Goal: Obtain resource: Download file/media

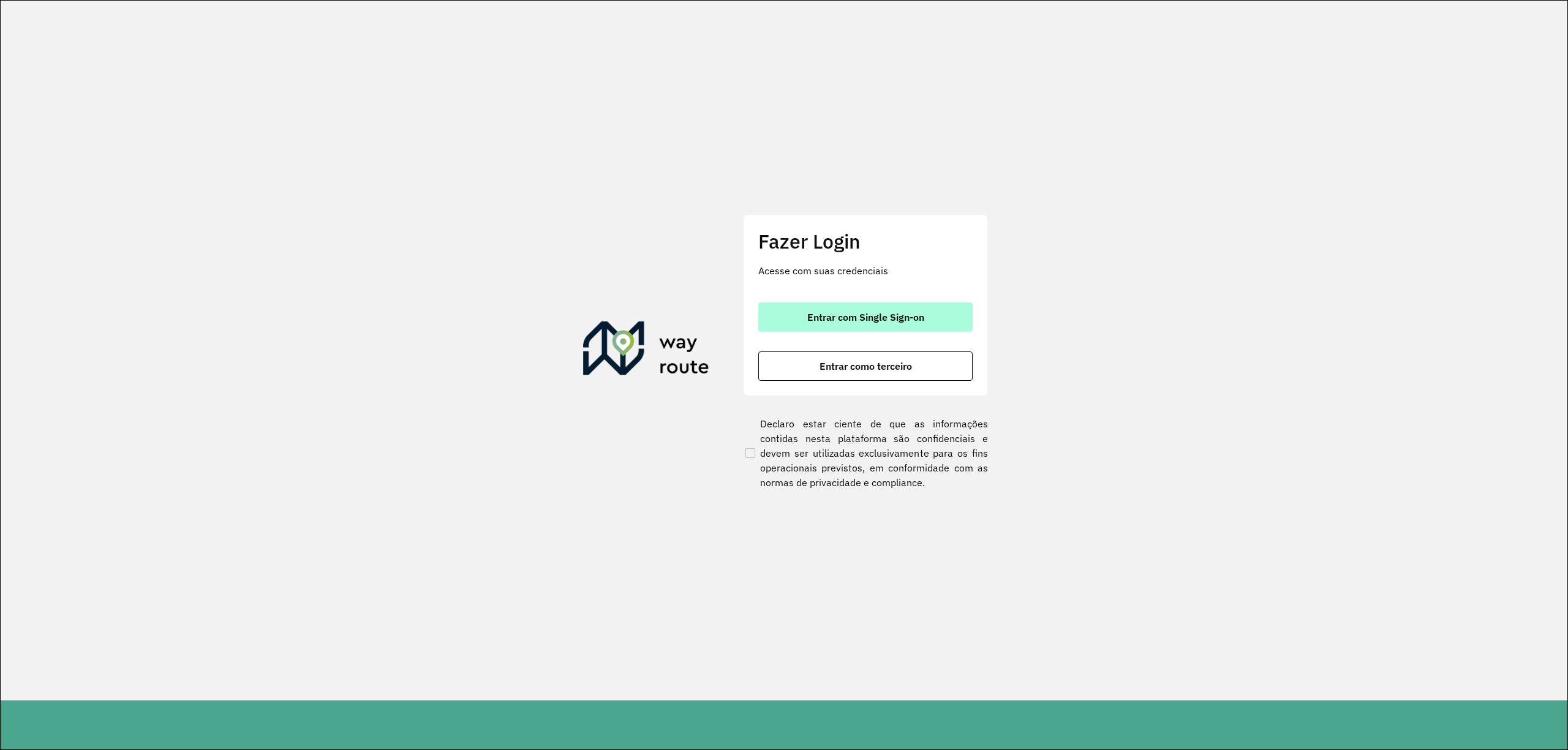
click at [880, 314] on span "Entrar com Single Sign-on" at bounding box center [865, 317] width 117 height 10
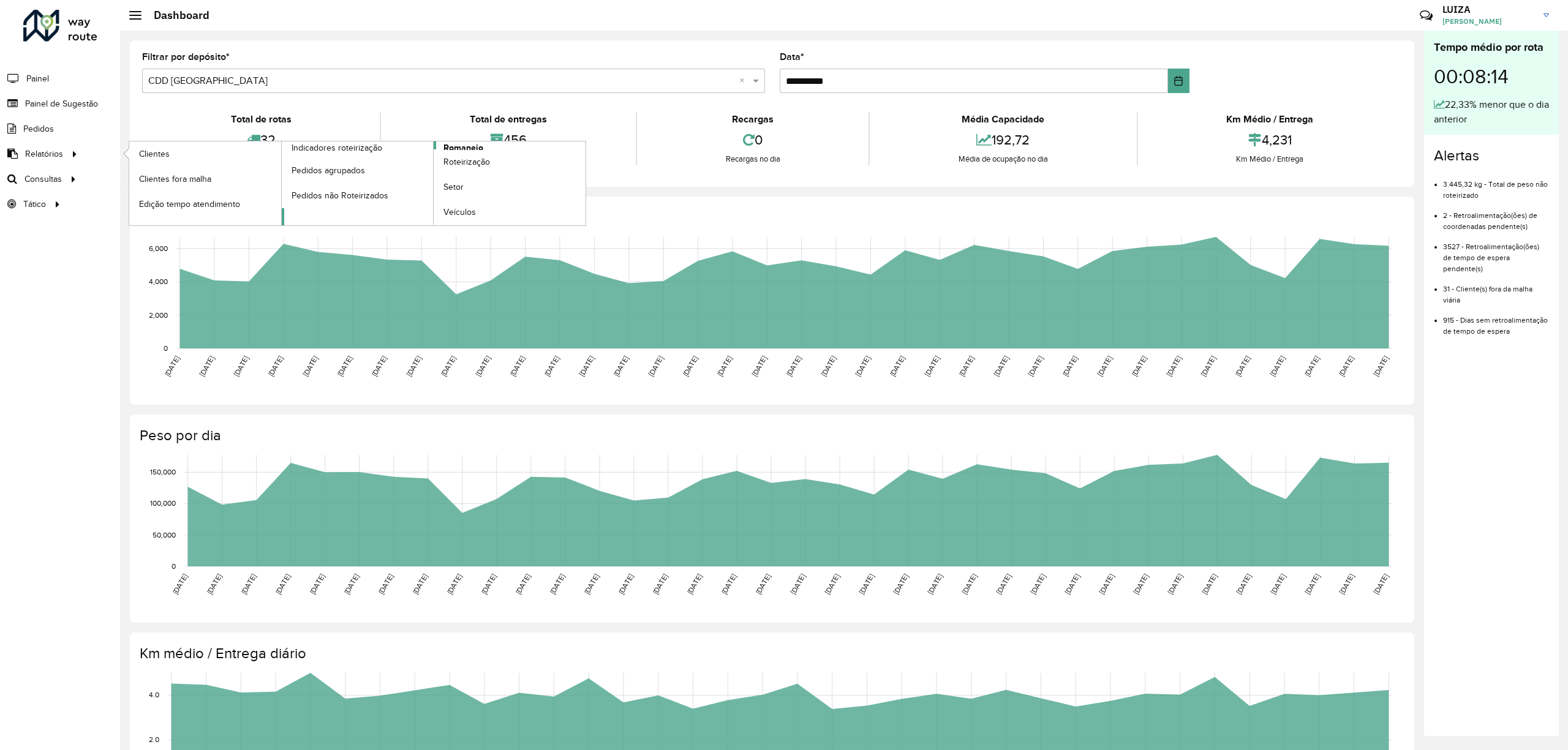
click at [449, 148] on span "Romaneio" at bounding box center [464, 148] width 40 height 13
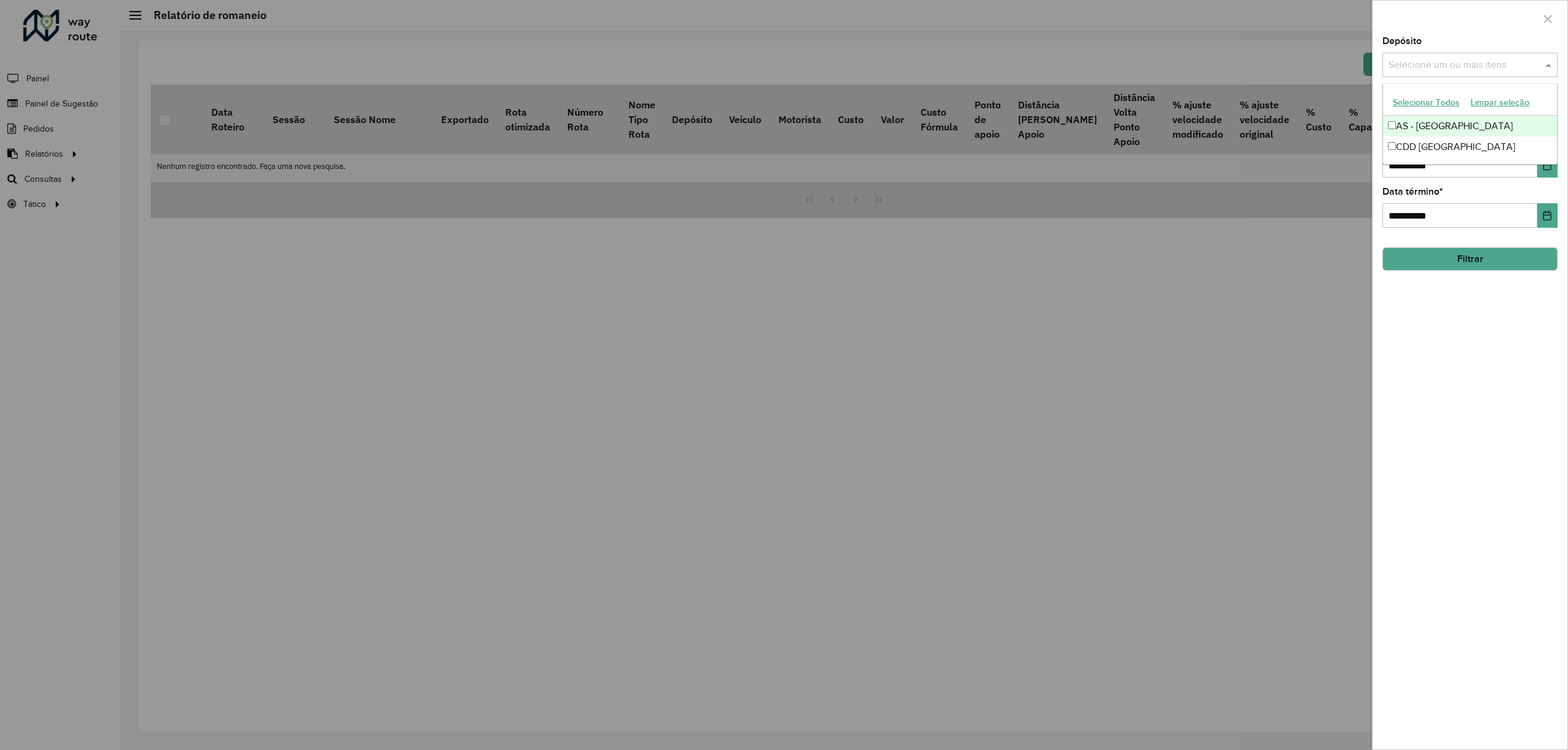
click at [1419, 61] on input "text" at bounding box center [1463, 65] width 157 height 15
click at [1417, 148] on div "CDD [GEOGRAPHIC_DATA]" at bounding box center [1470, 146] width 174 height 21
click at [1437, 338] on div "**********" at bounding box center [1470, 393] width 195 height 713
click at [1429, 104] on div "Selecione um ou mais itens" at bounding box center [1470, 115] width 175 height 24
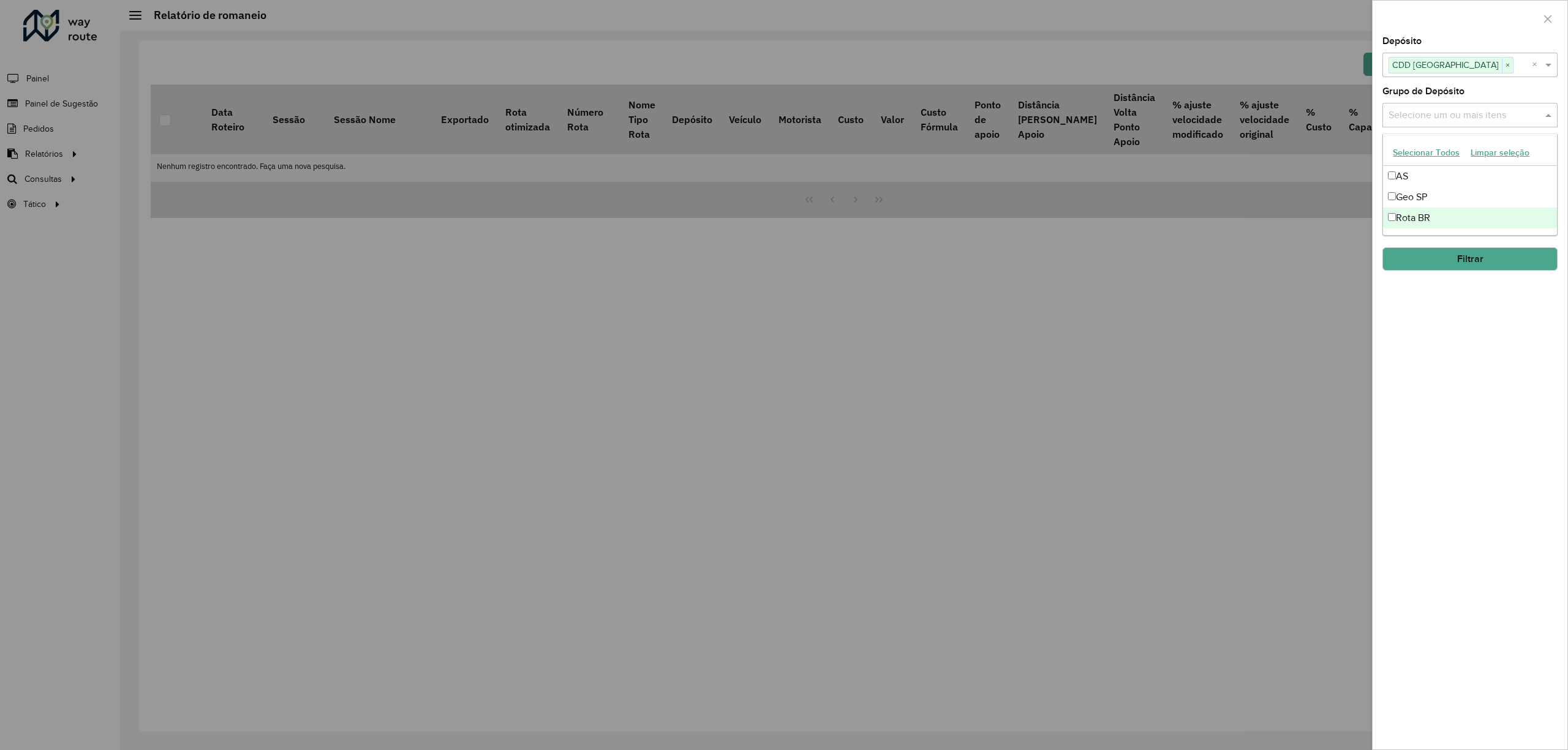
click at [1429, 347] on div "**********" at bounding box center [1470, 393] width 195 height 713
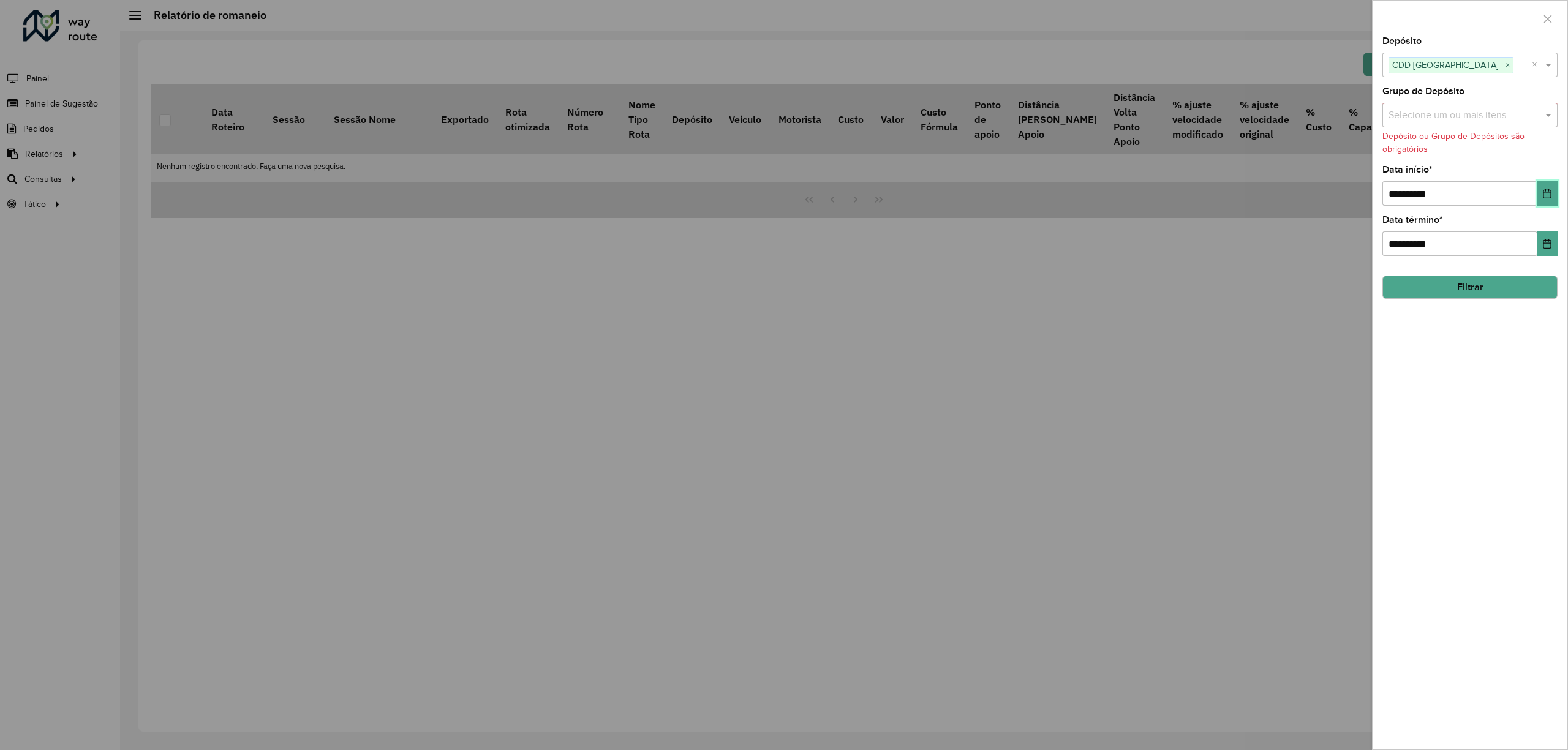
click at [1541, 192] on button "Choose Date" at bounding box center [1547, 193] width 20 height 24
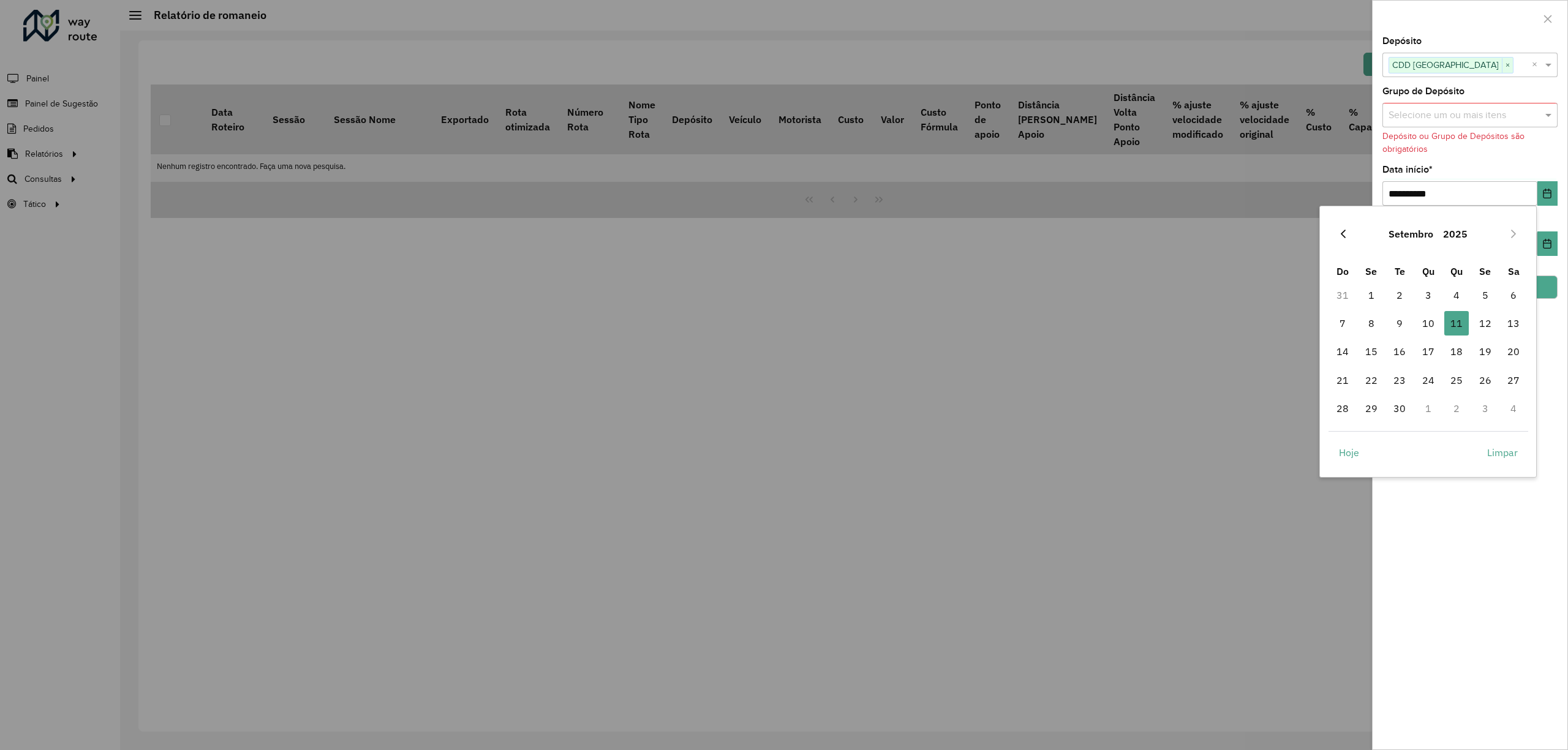
click at [1340, 233] on icon "Previous Month" at bounding box center [1343, 234] width 10 height 10
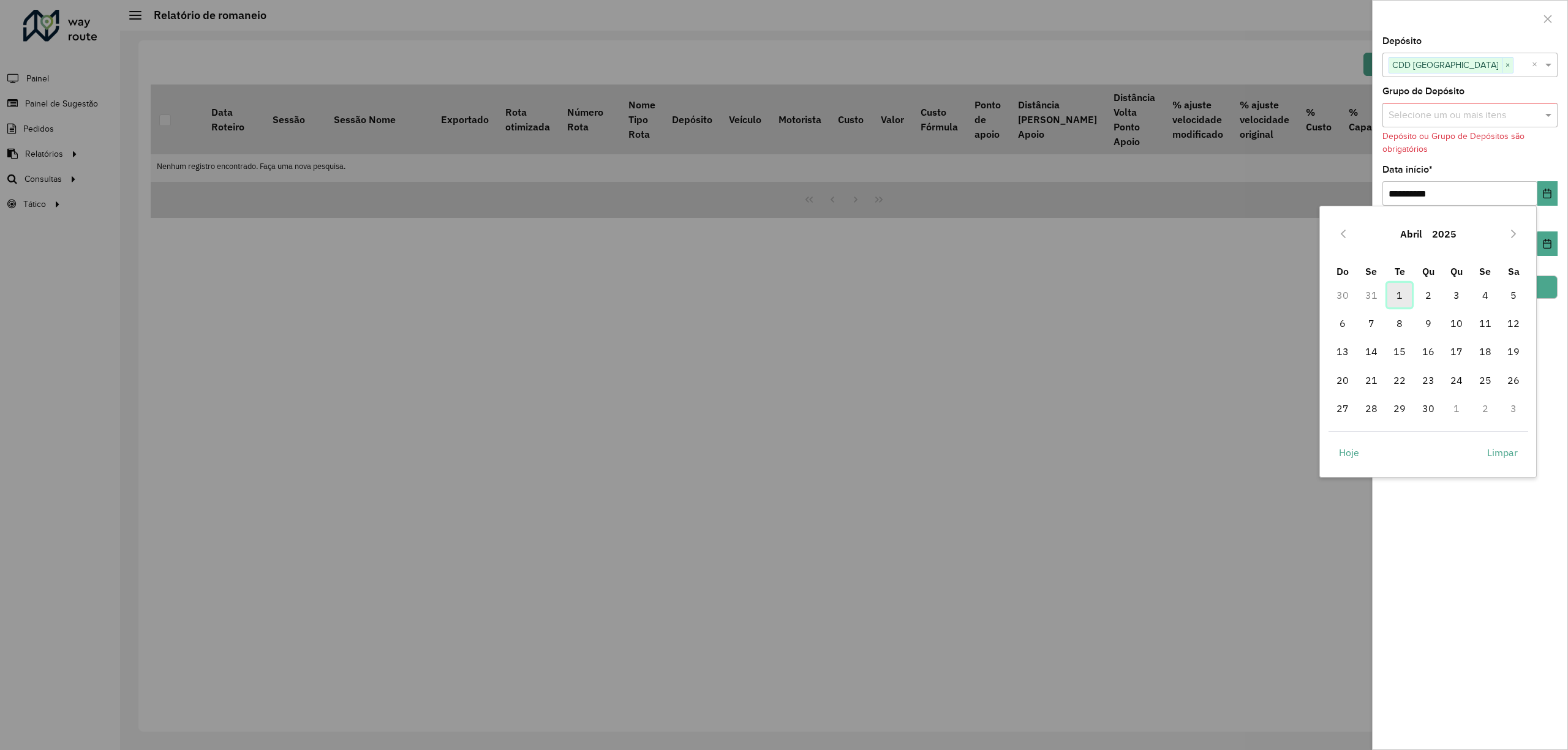
click at [1402, 294] on span "1" at bounding box center [1399, 295] width 24 height 24
type input "**********"
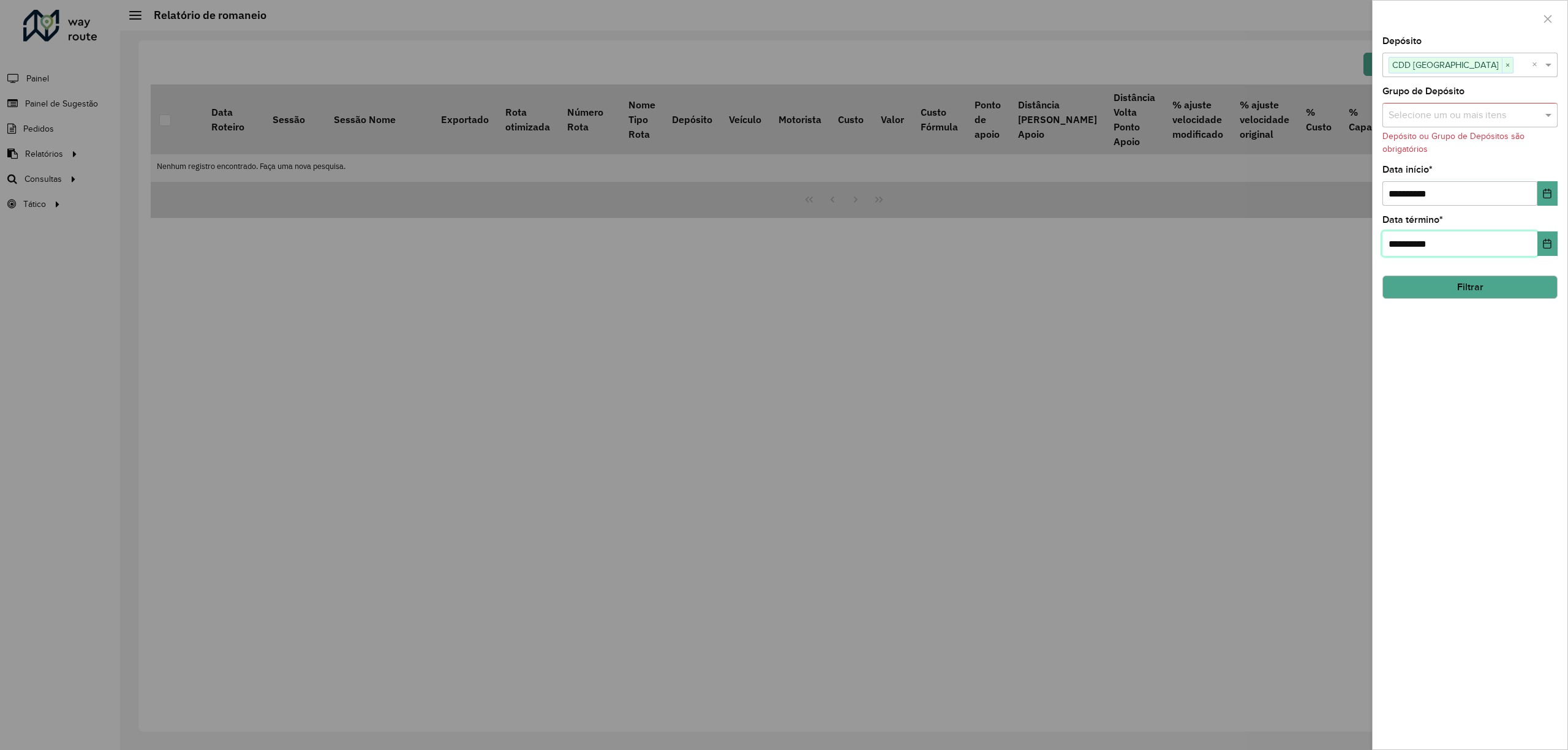
click at [1407, 245] on input "**********" at bounding box center [1460, 244] width 155 height 24
click at [1550, 243] on icon "Choose Date" at bounding box center [1547, 244] width 10 height 10
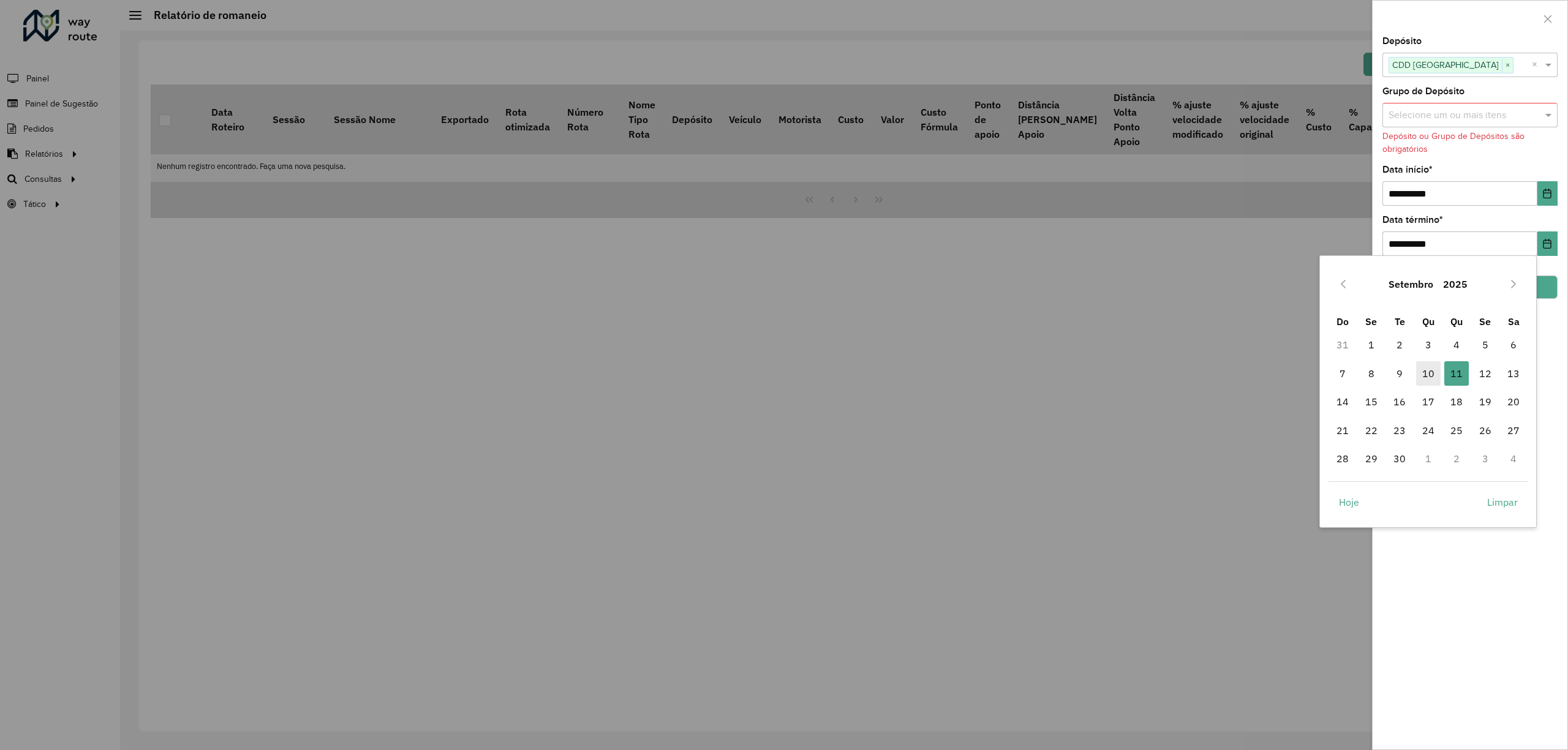
click at [1434, 370] on span "10" at bounding box center [1428, 373] width 24 height 24
type input "**********"
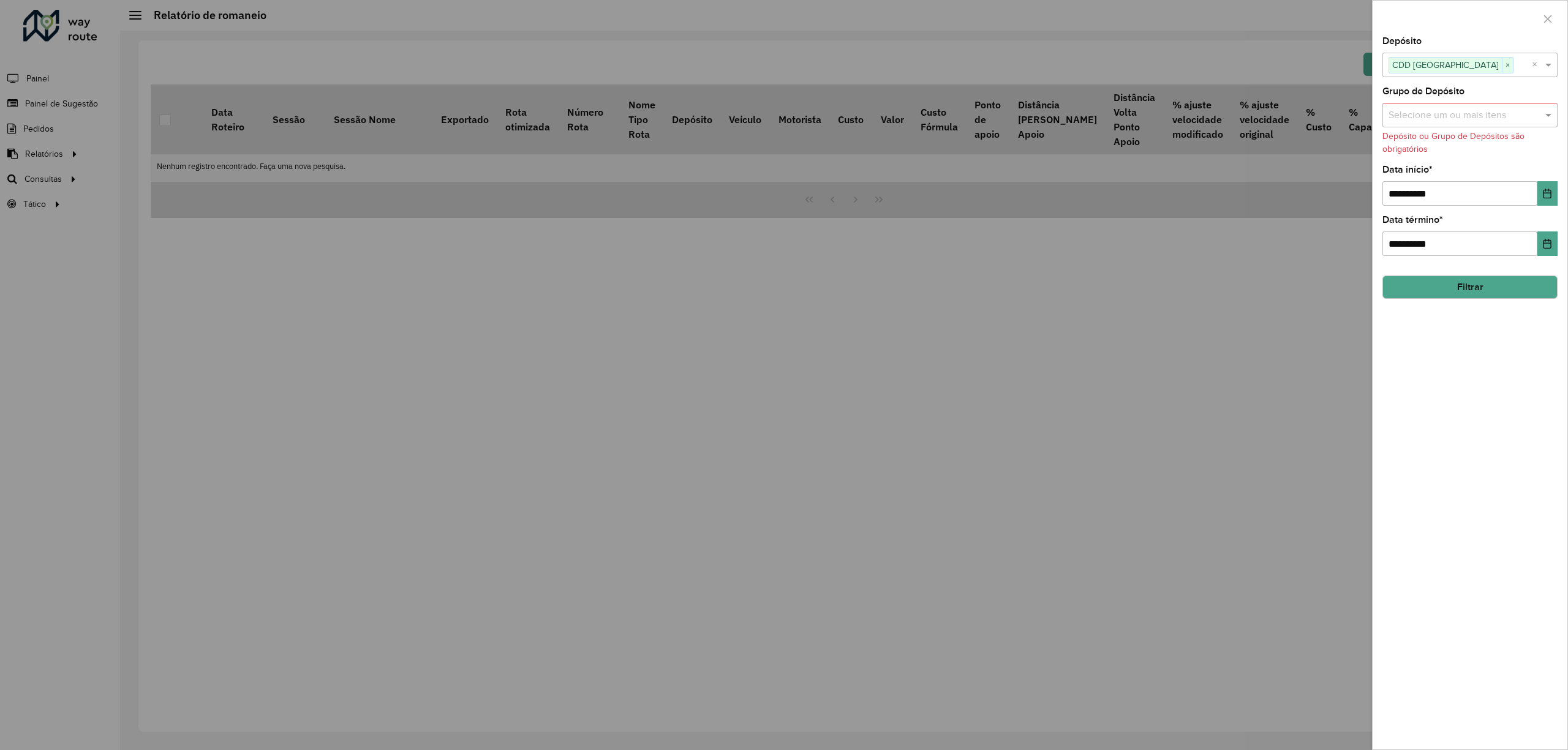
click at [1463, 279] on button "Filtrar" at bounding box center [1470, 287] width 175 height 23
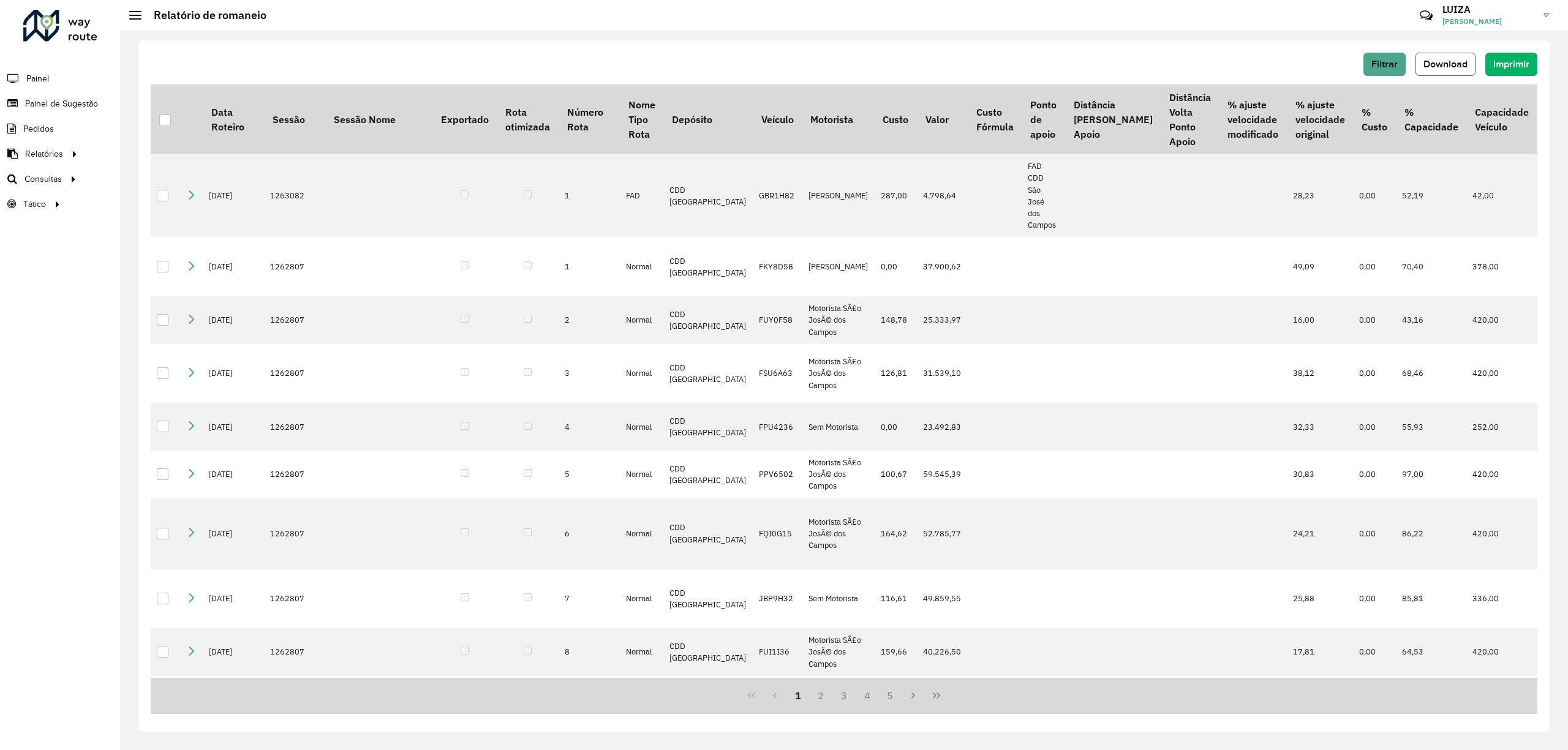
click at [1441, 60] on span "Download" at bounding box center [1446, 64] width 44 height 11
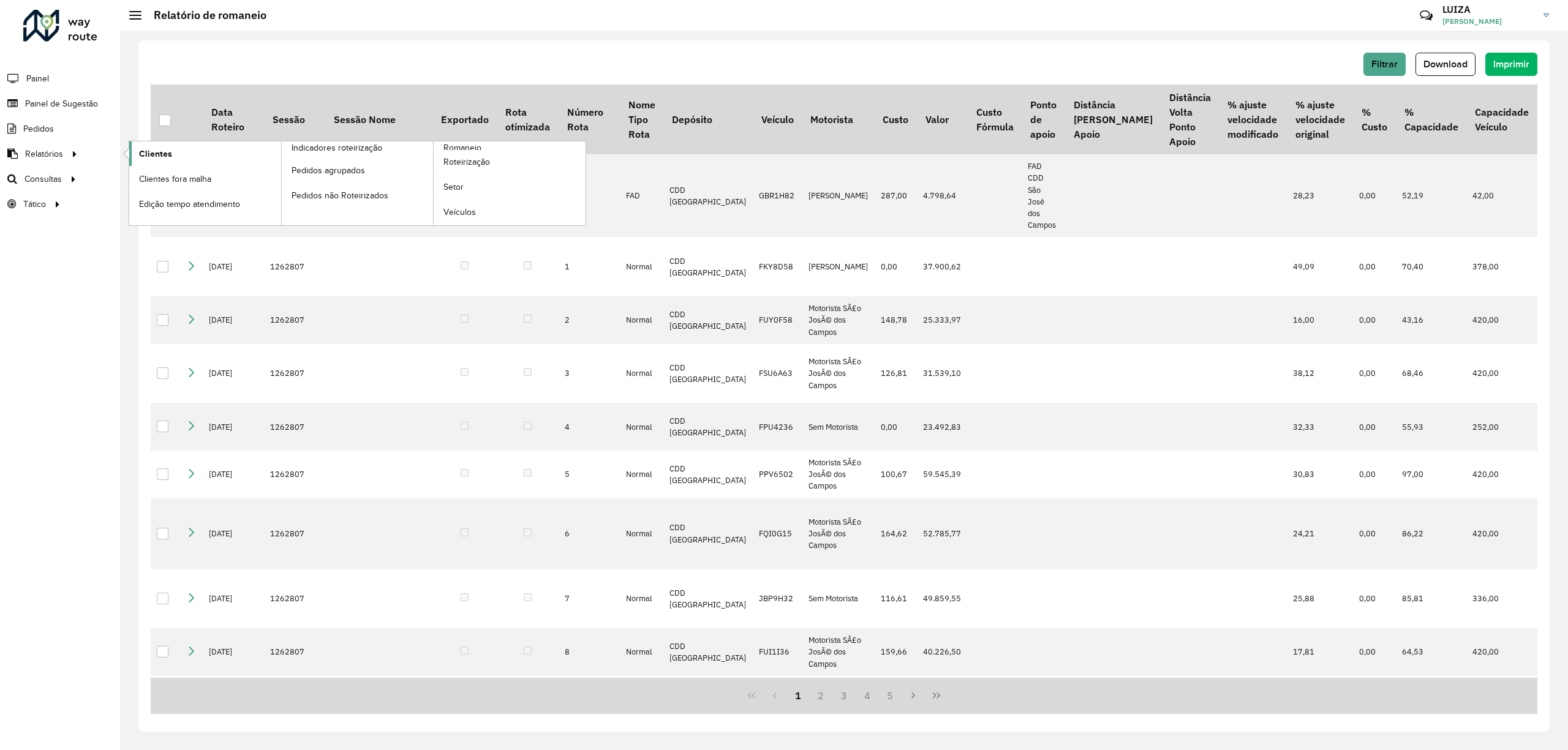
click at [162, 153] on span "Clientes" at bounding box center [156, 154] width 33 height 13
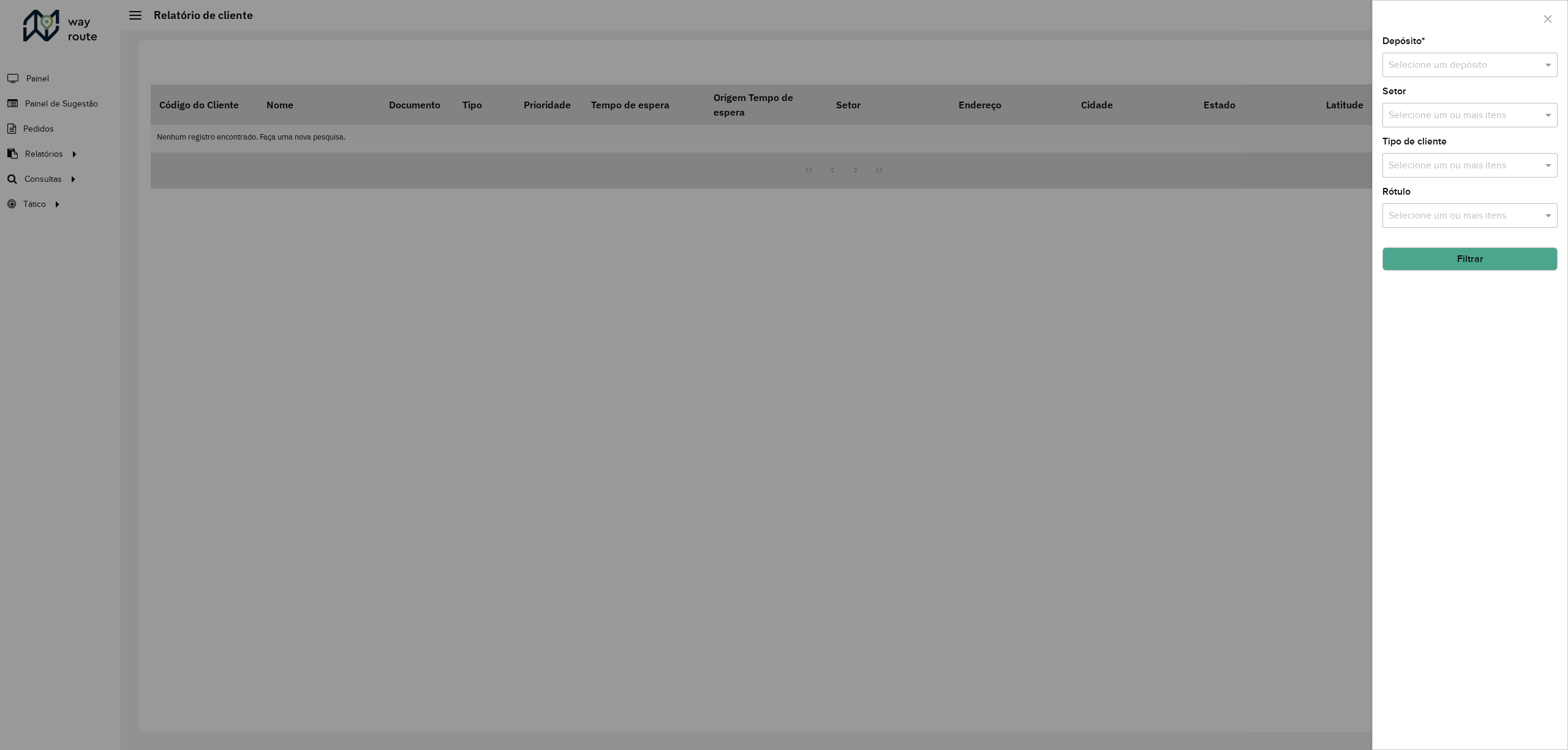
click at [1438, 69] on input "text" at bounding box center [1458, 65] width 139 height 15
click at [1420, 122] on span "CDD [GEOGRAPHIC_DATA]" at bounding box center [1448, 121] width 119 height 11
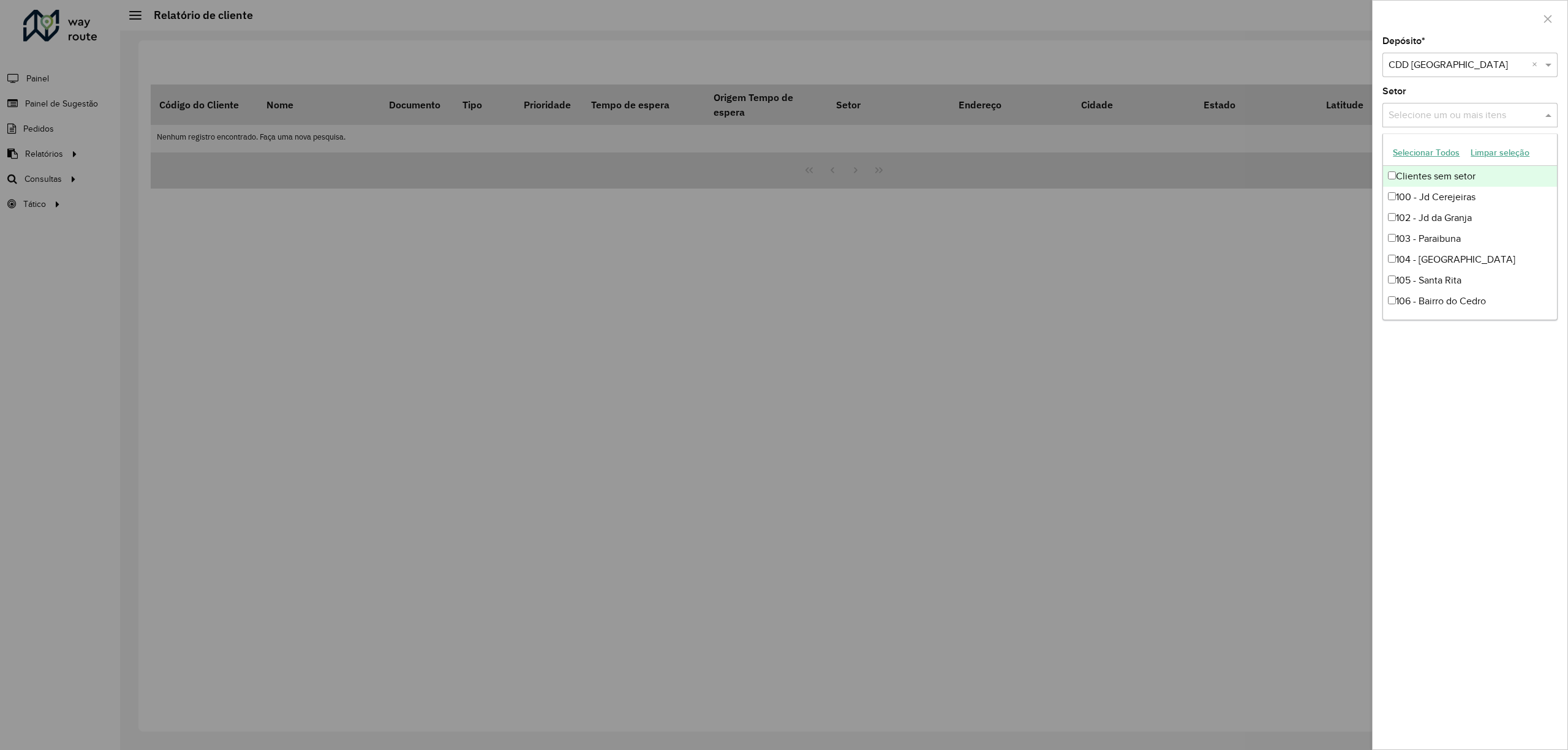
click at [1424, 108] on input "text" at bounding box center [1463, 115] width 157 height 15
click at [1343, 242] on div at bounding box center [784, 375] width 1568 height 750
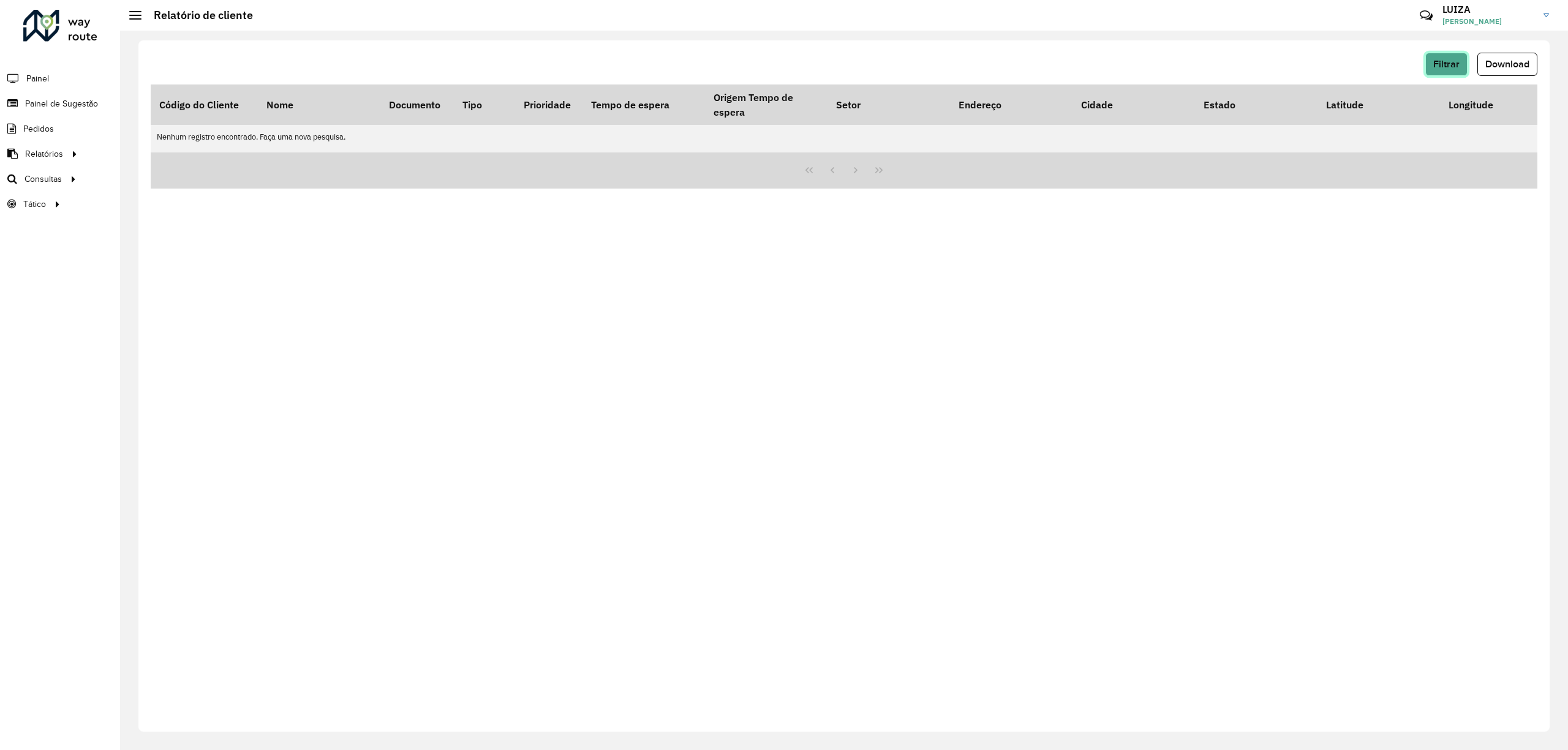
click at [1449, 59] on span "Filtrar" at bounding box center [1446, 64] width 26 height 11
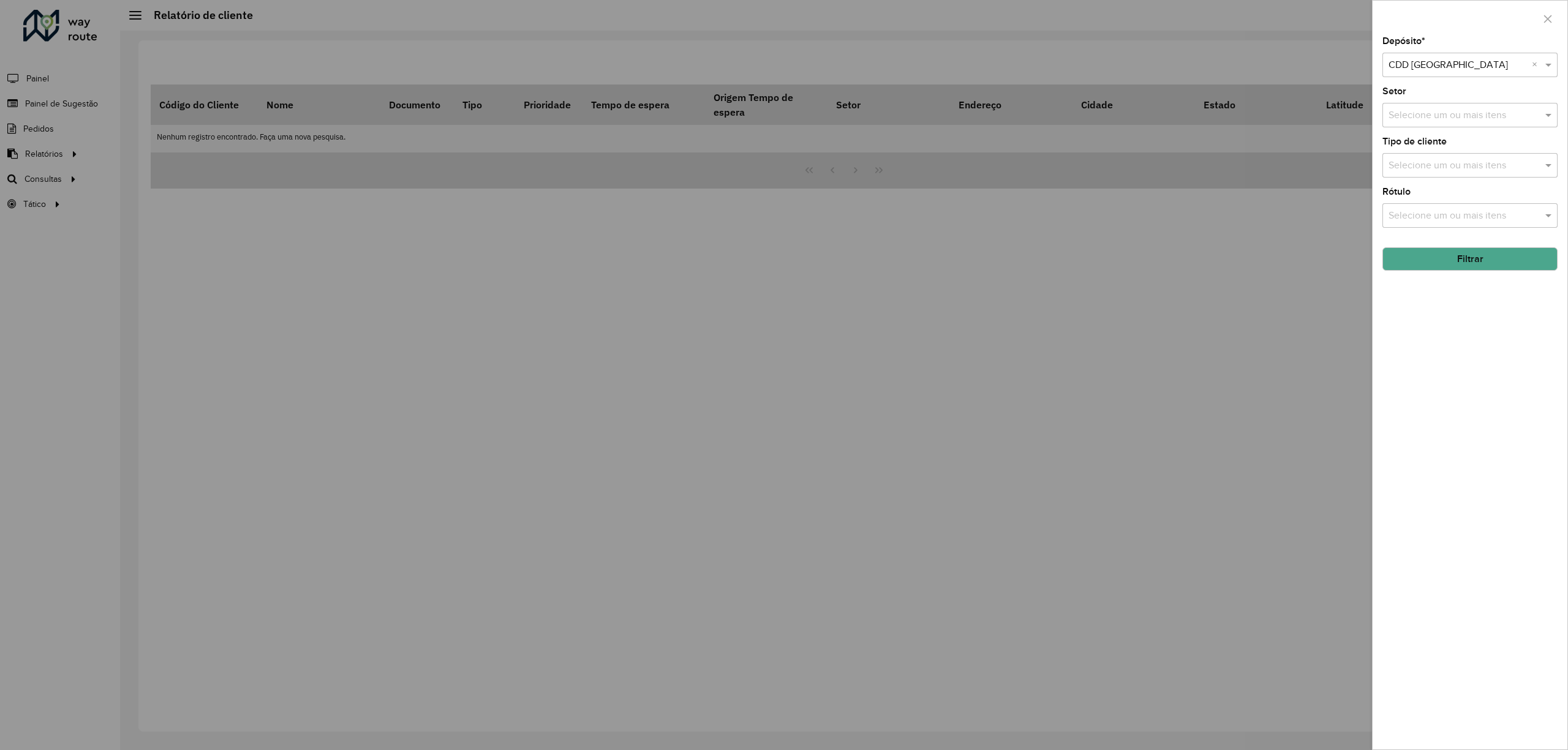
click at [1431, 255] on button "Filtrar" at bounding box center [1470, 259] width 175 height 23
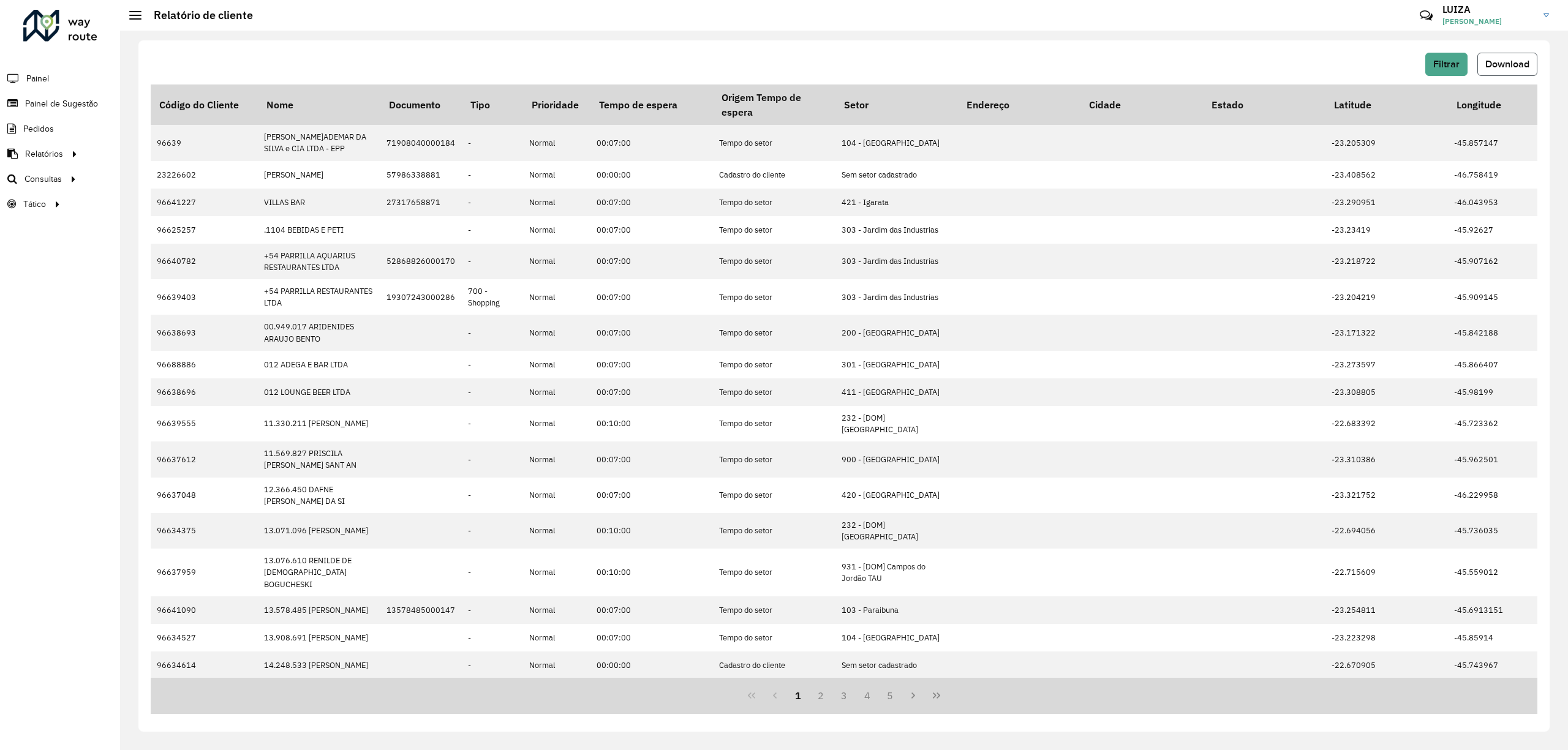
click at [1503, 60] on span "Download" at bounding box center [1508, 64] width 44 height 11
click at [153, 206] on span "Setores" at bounding box center [154, 204] width 30 height 13
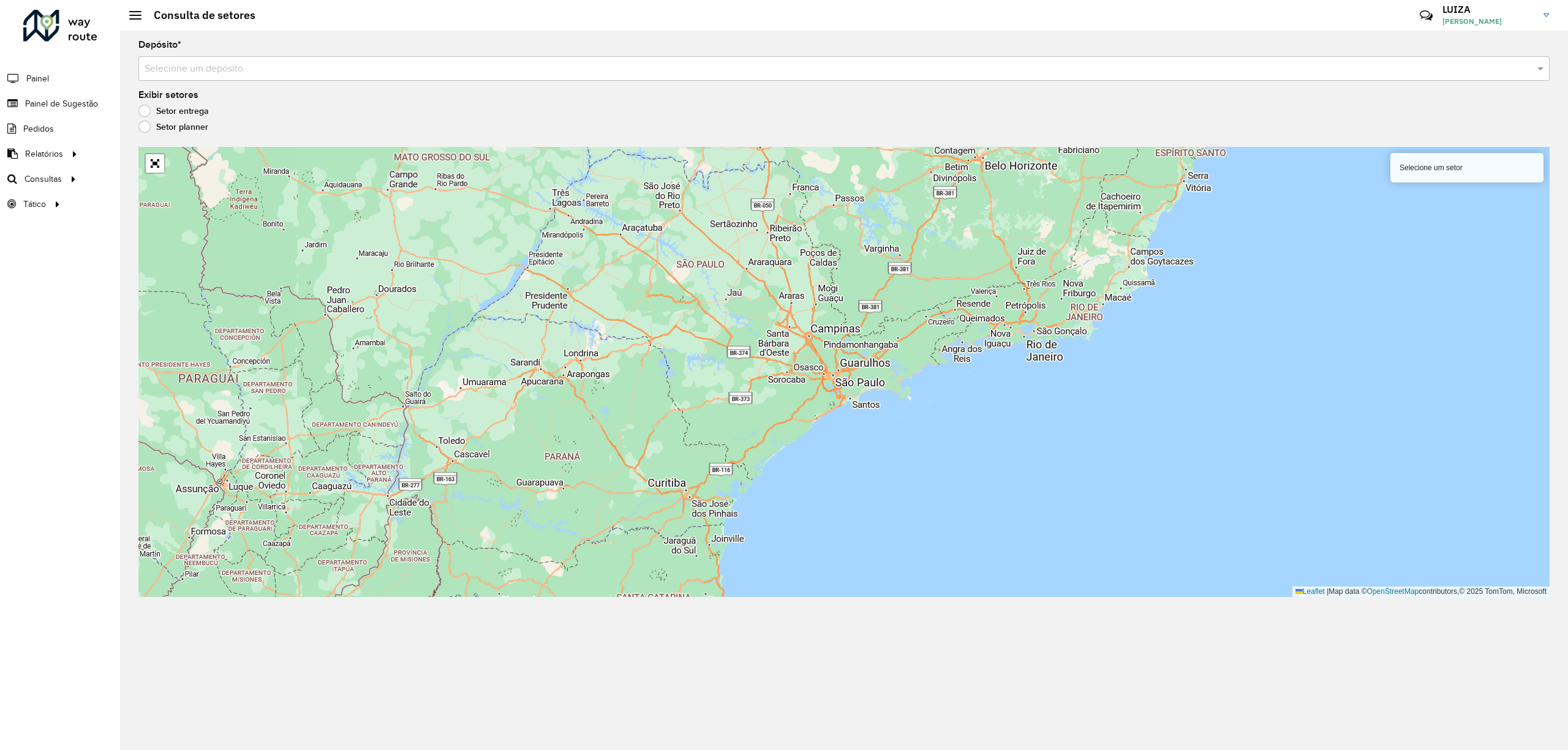
click at [223, 69] on input "text" at bounding box center [831, 69] width 1375 height 15
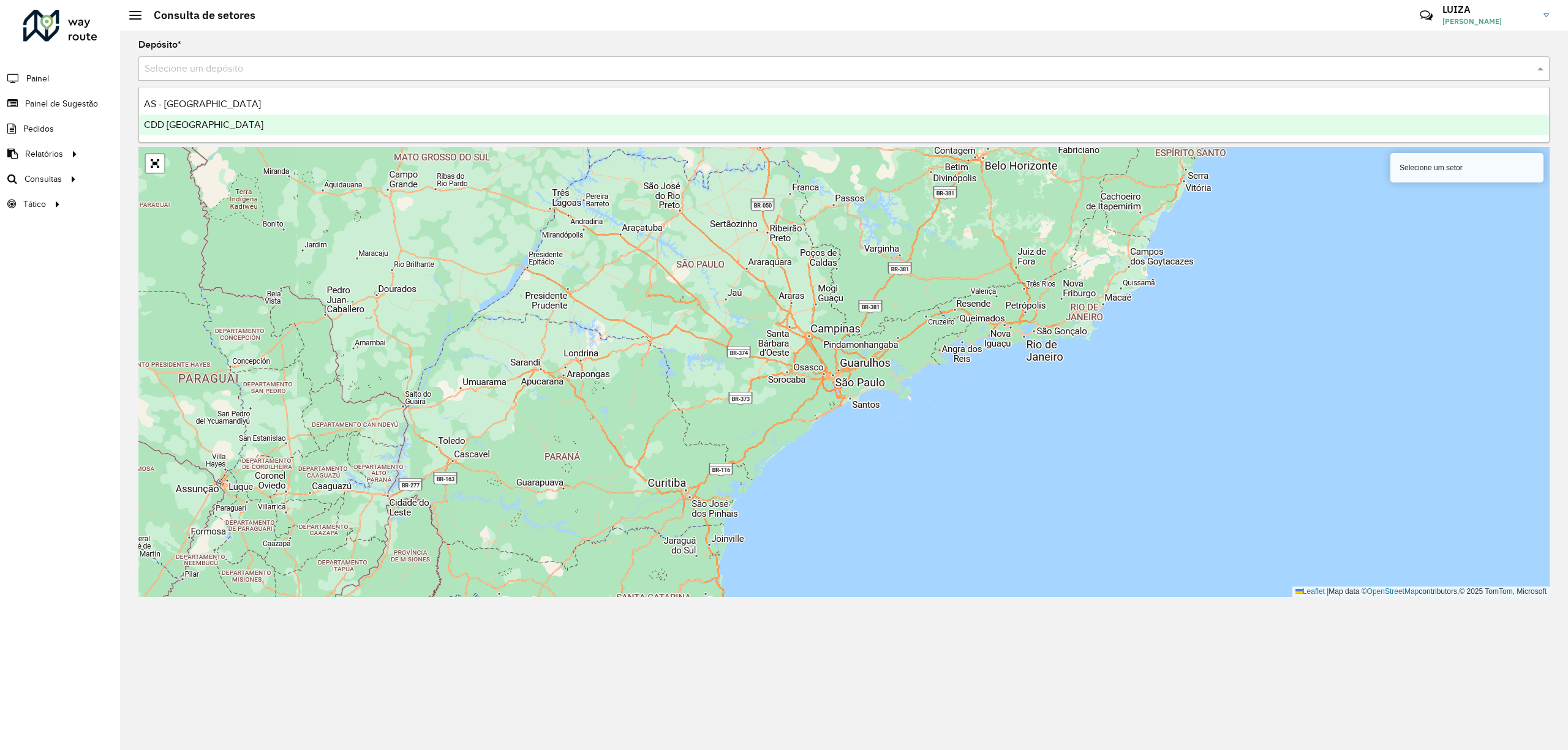
click at [214, 116] on div "CDD [GEOGRAPHIC_DATA]" at bounding box center [844, 124] width 1410 height 21
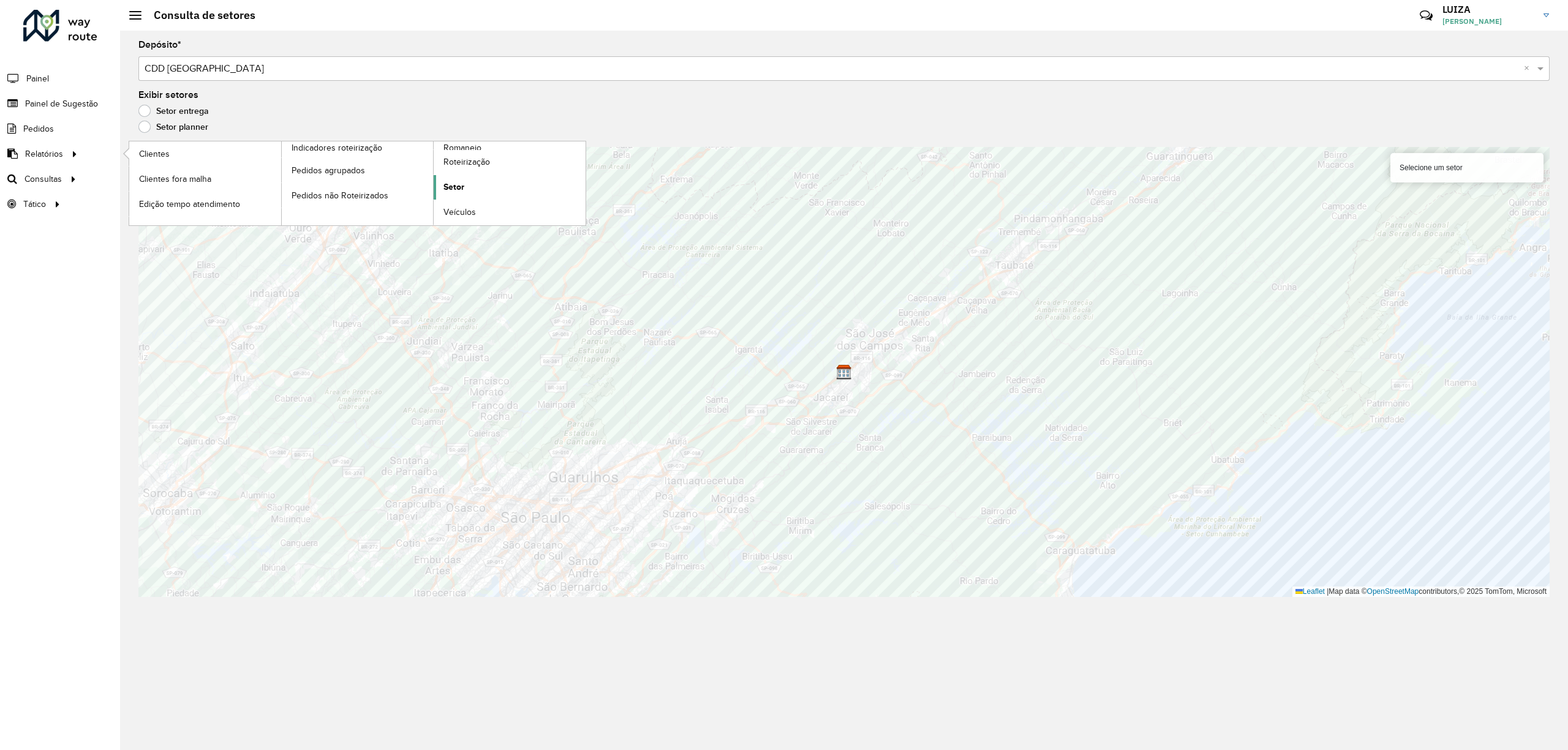
click at [449, 184] on span "Setor" at bounding box center [454, 187] width 21 height 13
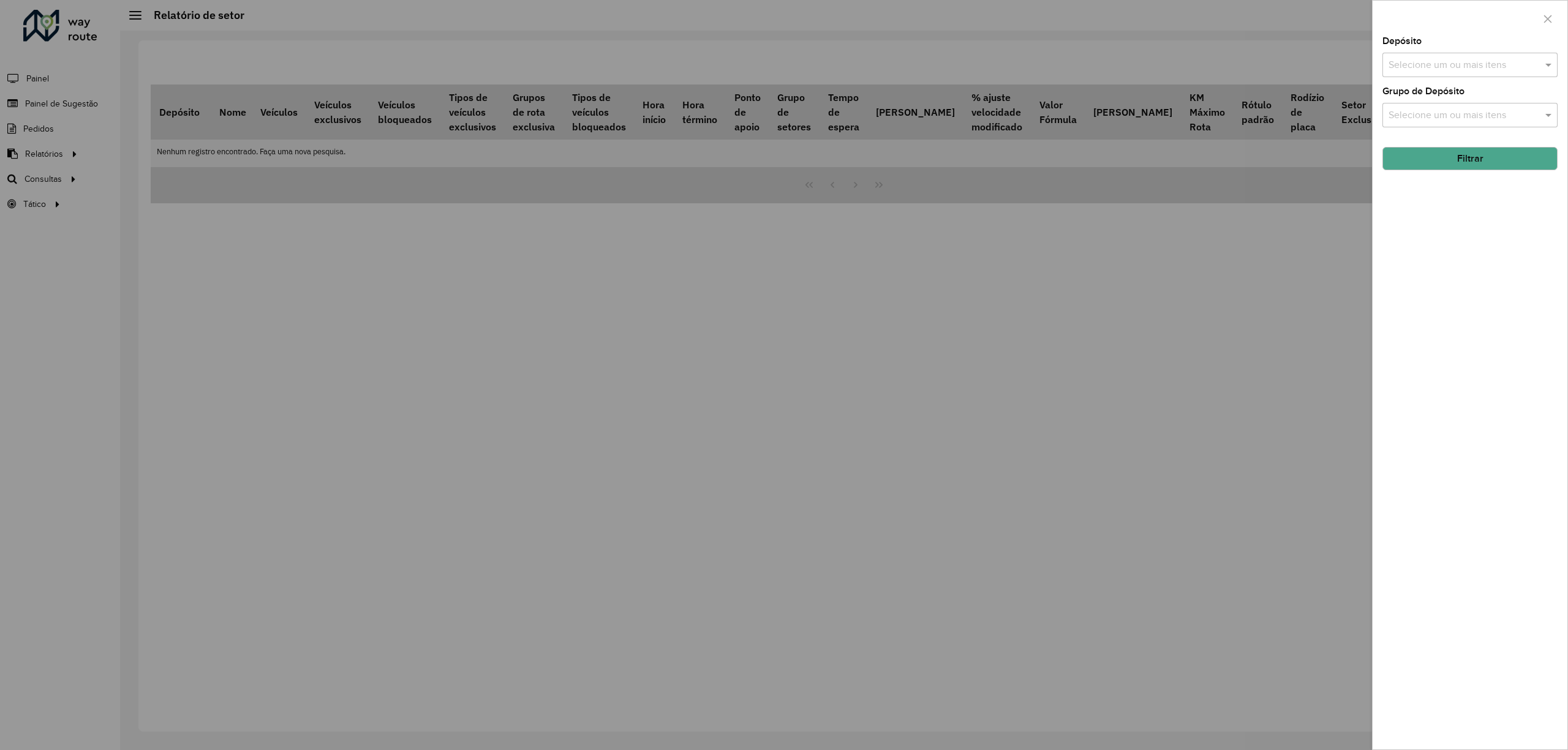
click at [1453, 67] on input "text" at bounding box center [1463, 65] width 157 height 15
click at [1429, 156] on div "CDD [GEOGRAPHIC_DATA]" at bounding box center [1470, 146] width 174 height 21
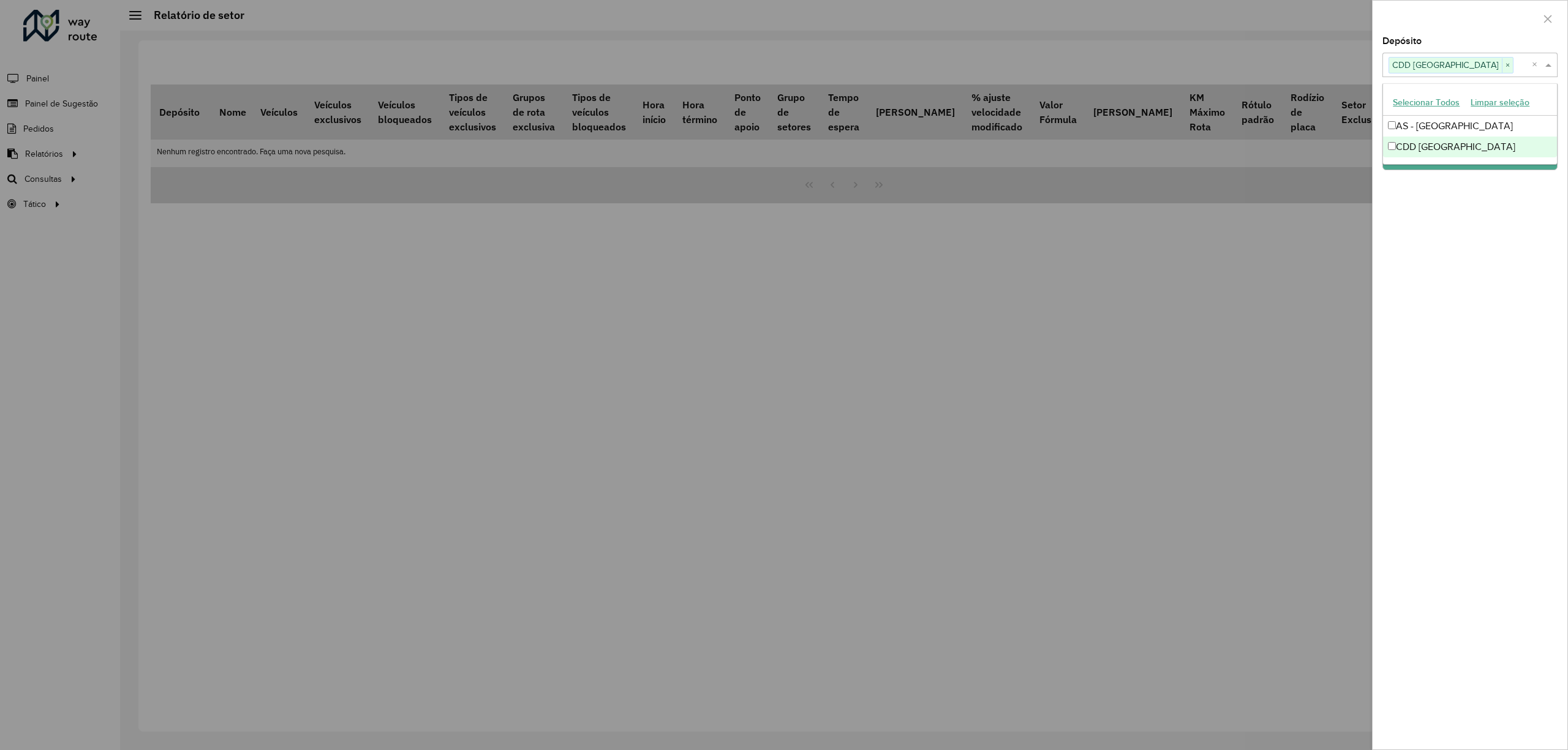
click at [1448, 188] on div "Depósito Selecione um ou mais itens CDD São José dos Campos × × Grupo de Depósi…" at bounding box center [1470, 393] width 195 height 713
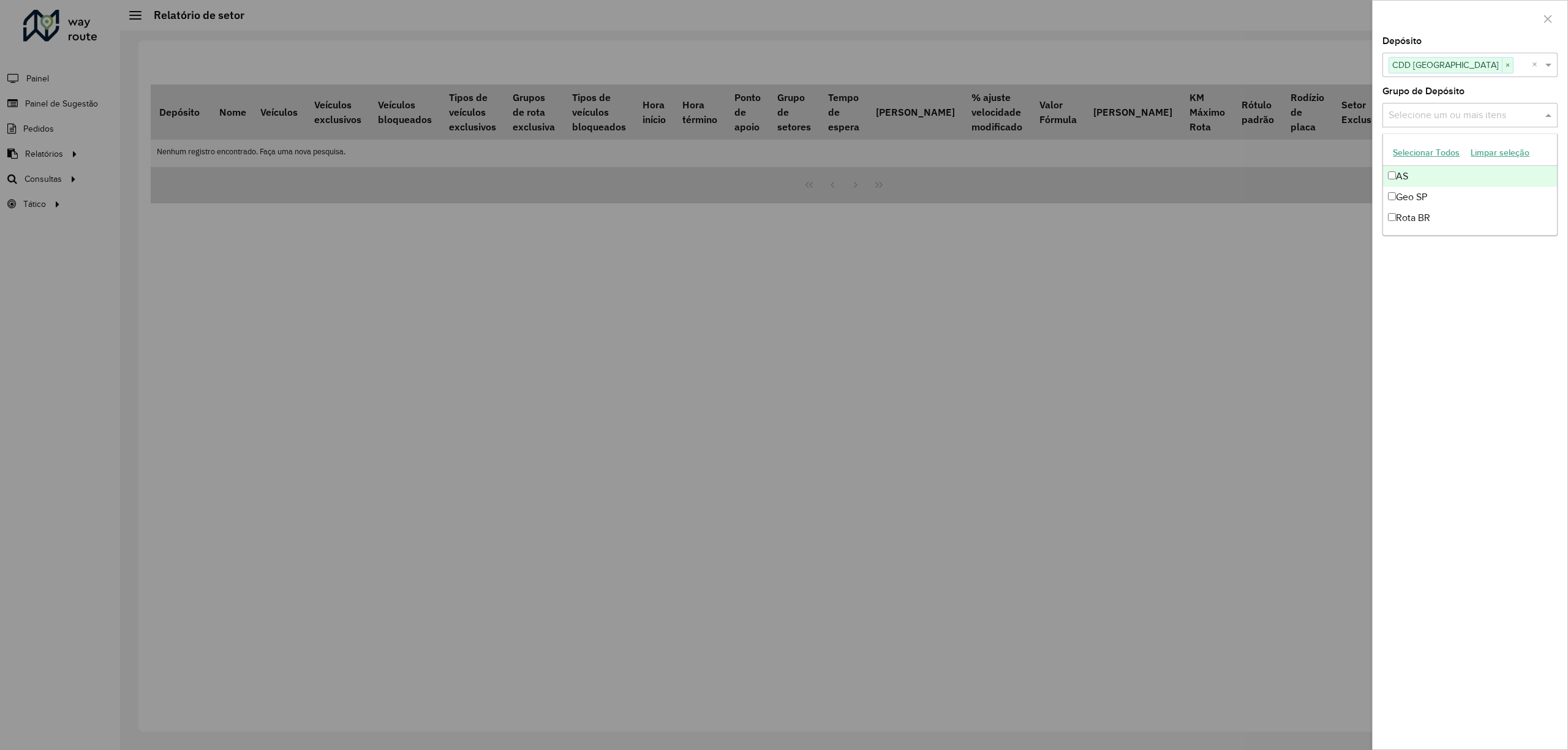
click at [1456, 115] on input "text" at bounding box center [1463, 115] width 157 height 15
click at [1441, 272] on div "Depósito Selecione um ou mais itens CDD São José dos Campos × × Grupo de Depósi…" at bounding box center [1470, 393] width 195 height 713
click at [1442, 188] on button "Filtrar" at bounding box center [1470, 186] width 175 height 23
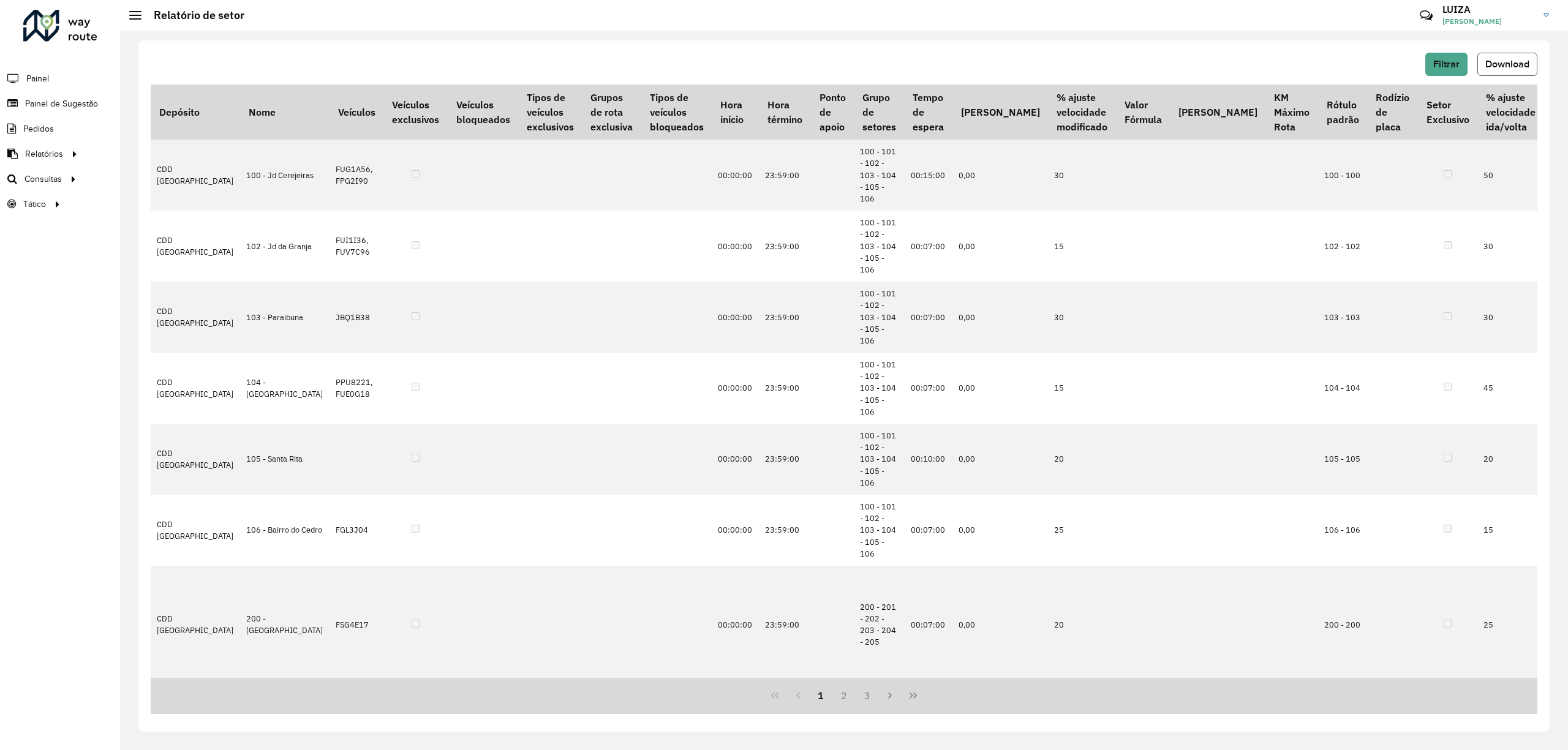
click at [1505, 64] on span "Download" at bounding box center [1508, 64] width 44 height 11
